Goal: Find specific page/section

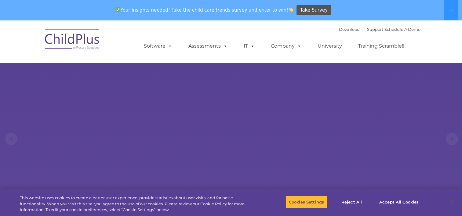
select select "MEDIUM"
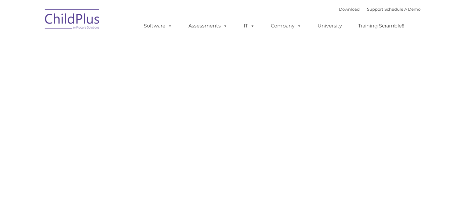
type input ""
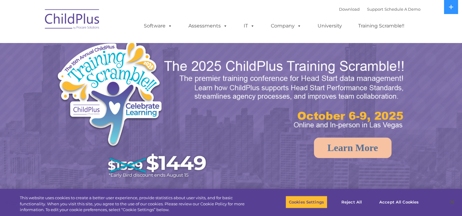
select select "MEDIUM"
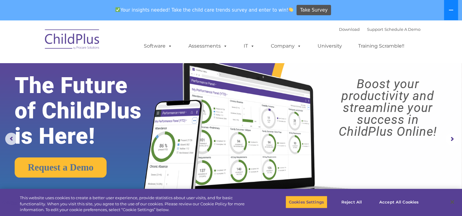
click at [448, 10] on icon at bounding box center [450, 10] width 5 height 5
